Goal: Task Accomplishment & Management: Manage account settings

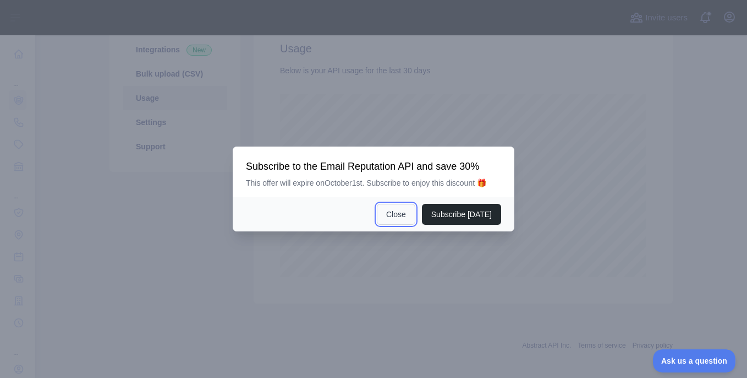
click at [396, 225] on button "Close" at bounding box center [396, 214] width 39 height 21
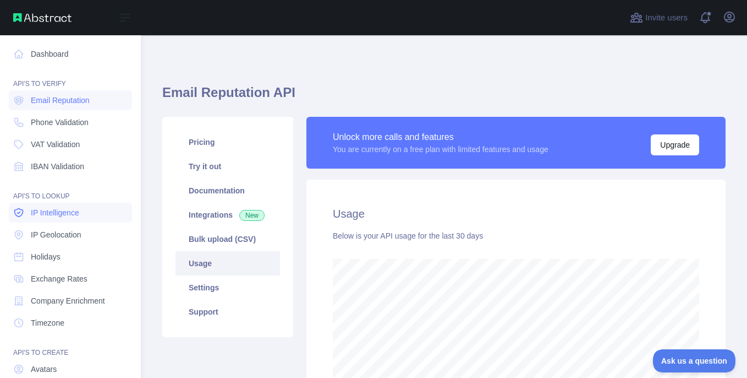
scroll to position [550077, 549821]
click at [72, 51] on link "Dashboard" at bounding box center [70, 54] width 123 height 20
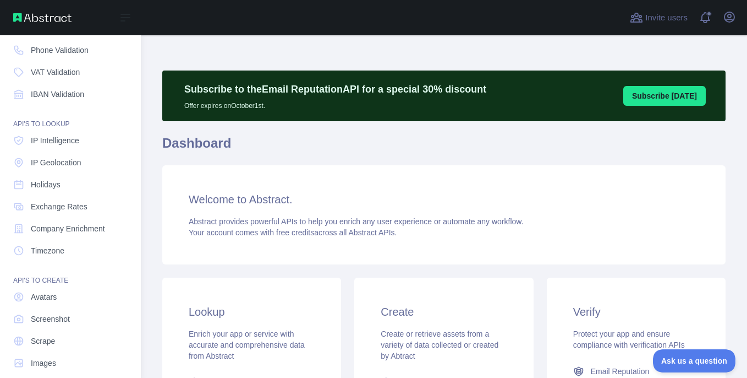
scroll to position [85, 0]
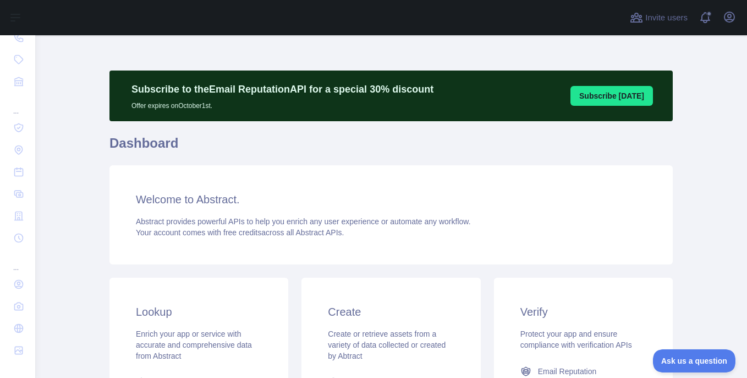
click at [583, 94] on button "Subscribe [DATE]" at bounding box center [612, 96] width 83 height 20
click at [681, 361] on span "Ask us a question" at bounding box center [689, 359] width 83 height 8
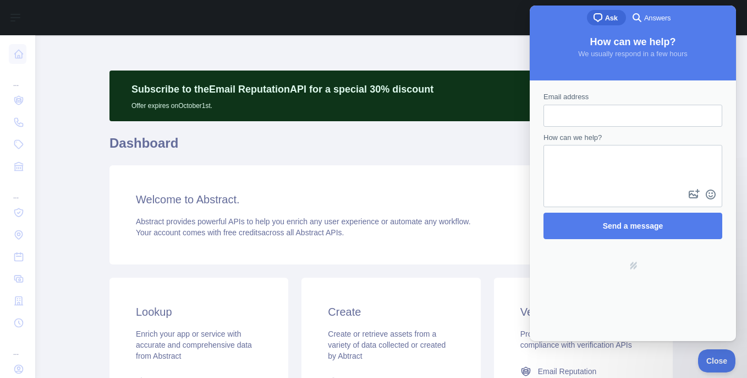
click at [456, 145] on h1 "Dashboard" at bounding box center [392, 147] width 564 height 26
click at [708, 362] on span "Close" at bounding box center [714, 359] width 37 height 8
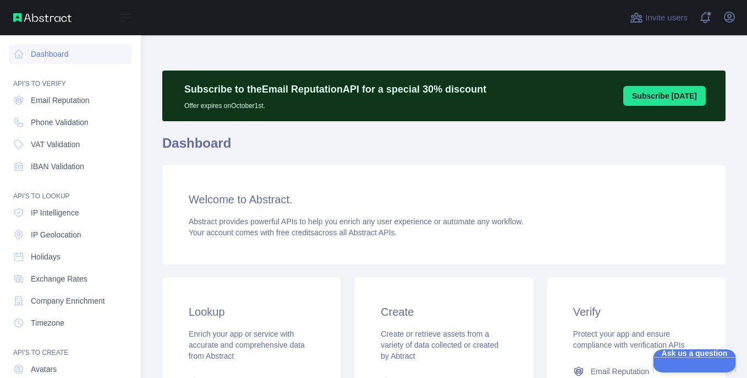
scroll to position [85, 0]
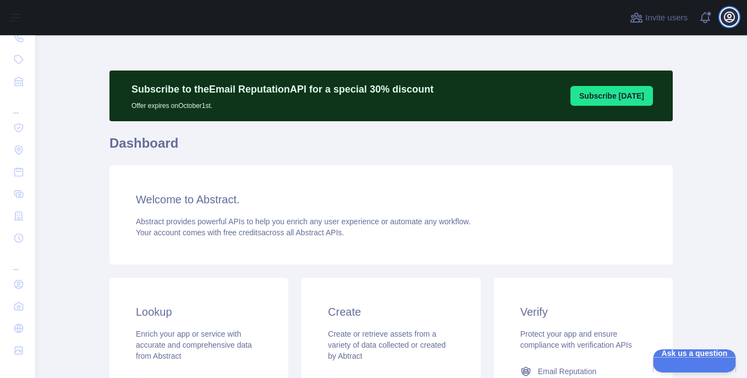
click at [726, 24] on button "Open user menu" at bounding box center [730, 17] width 18 height 18
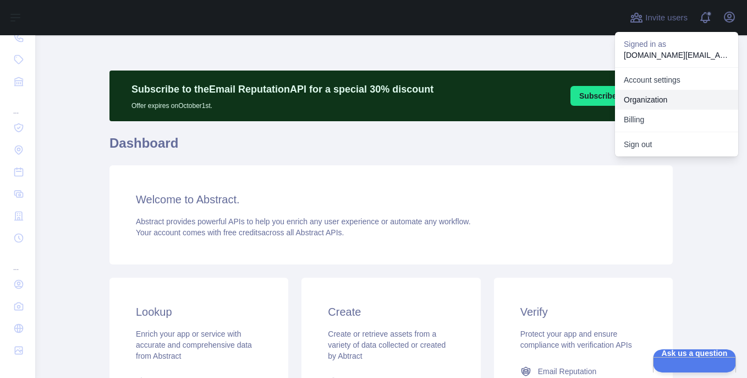
click at [680, 97] on link "Organization" at bounding box center [676, 100] width 123 height 20
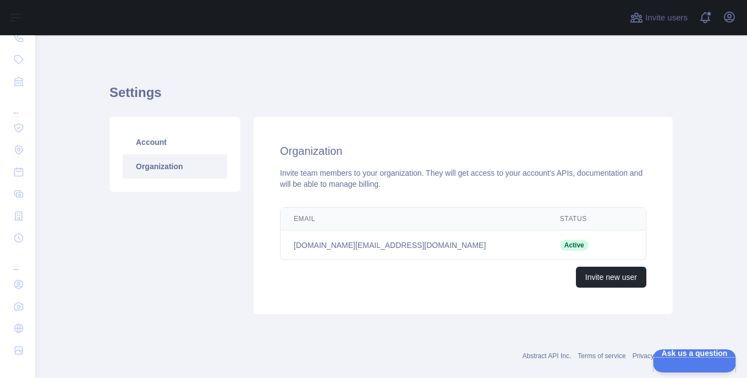
click at [725, 26] on div "Open user menu" at bounding box center [730, 17] width 18 height 19
click at [732, 15] on icon "button" at bounding box center [730, 17] width 10 height 10
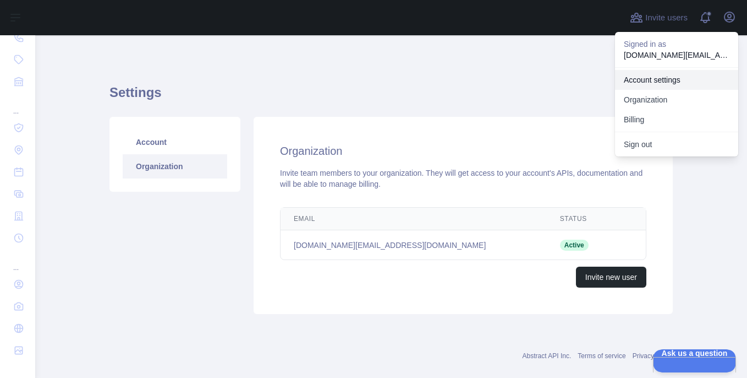
click at [674, 78] on link "Account settings" at bounding box center [676, 80] width 123 height 20
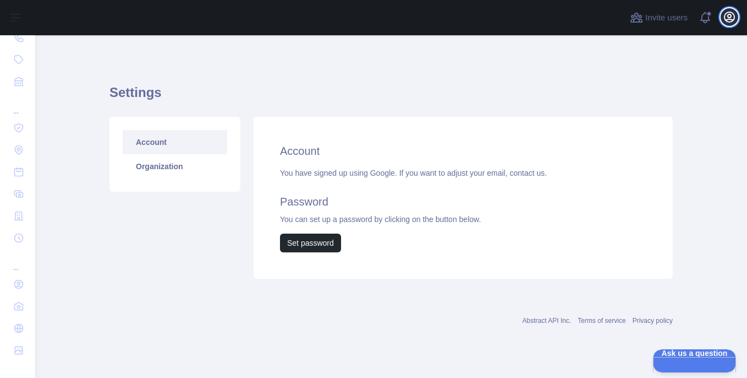
click at [722, 19] on button "Open user menu" at bounding box center [730, 17] width 18 height 18
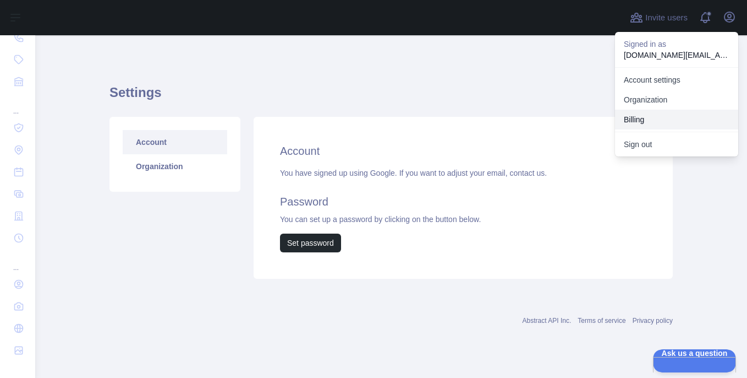
click at [675, 116] on button "Billing" at bounding box center [676, 120] width 123 height 20
